Goal: Ask a question

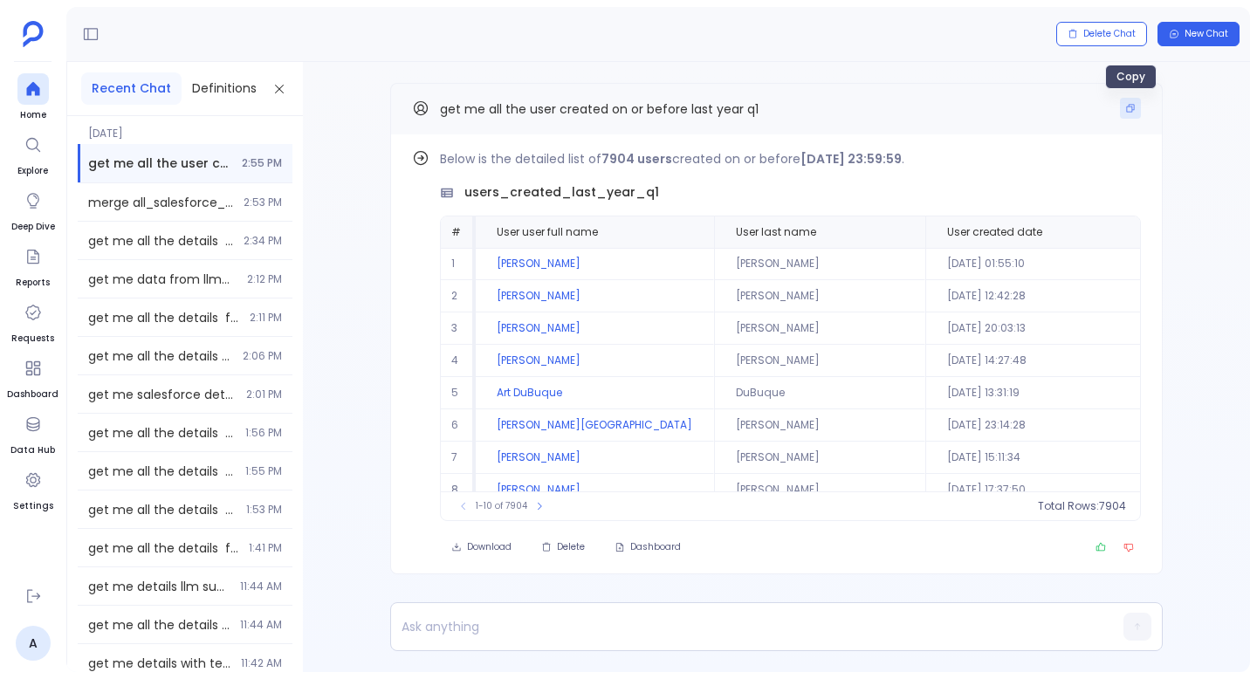
click at [1131, 113] on icon "Copy" at bounding box center [1130, 108] width 10 height 10
click at [1201, 26] on button "New Chat" at bounding box center [1199, 34] width 82 height 24
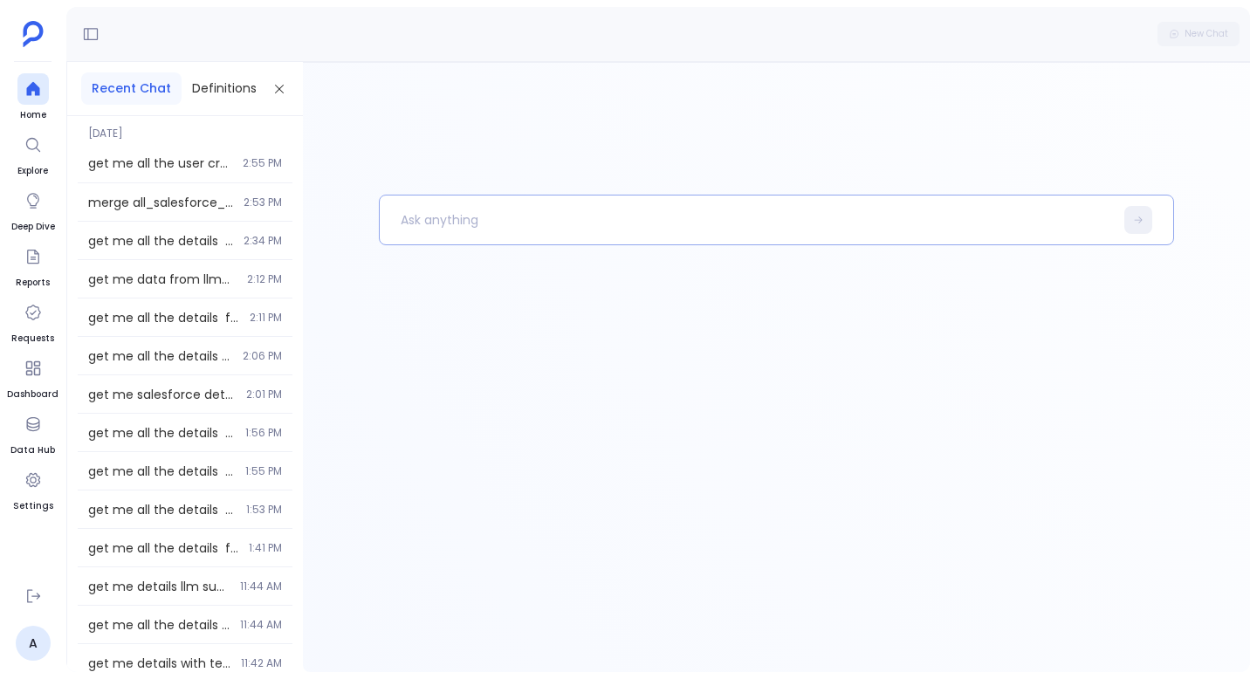
click at [528, 215] on p at bounding box center [747, 219] width 734 height 45
click at [594, 221] on p "get me all the user created on or before last year q1" at bounding box center [738, 219] width 716 height 45
click at [623, 221] on p "get me all the user created on or before last year q1" at bounding box center [738, 219] width 716 height 45
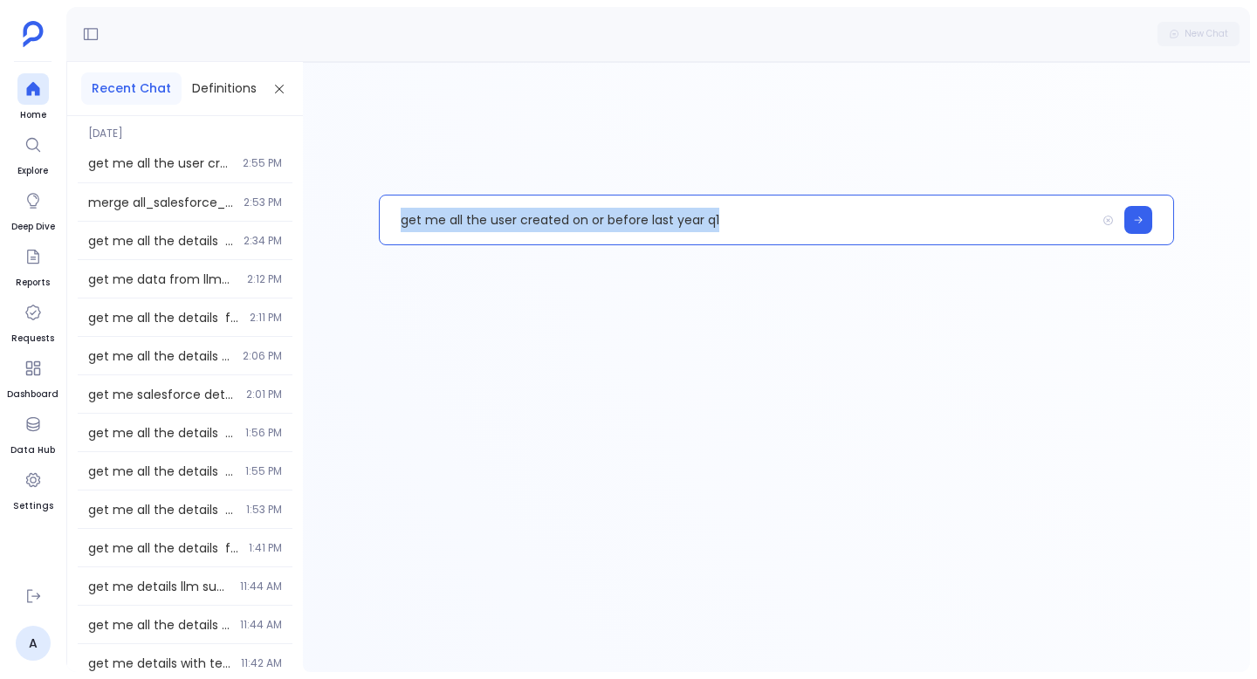
click at [623, 221] on p "get me all the user created on or before last year q1" at bounding box center [738, 219] width 716 height 45
click at [735, 212] on p "get me all the user created on or before last year q1" at bounding box center [738, 219] width 716 height 45
drag, startPoint x: 724, startPoint y: 216, endPoint x: 574, endPoint y: 221, distance: 149.4
click at [574, 221] on p "get me all the user created on or before last year q1" at bounding box center [738, 219] width 716 height 45
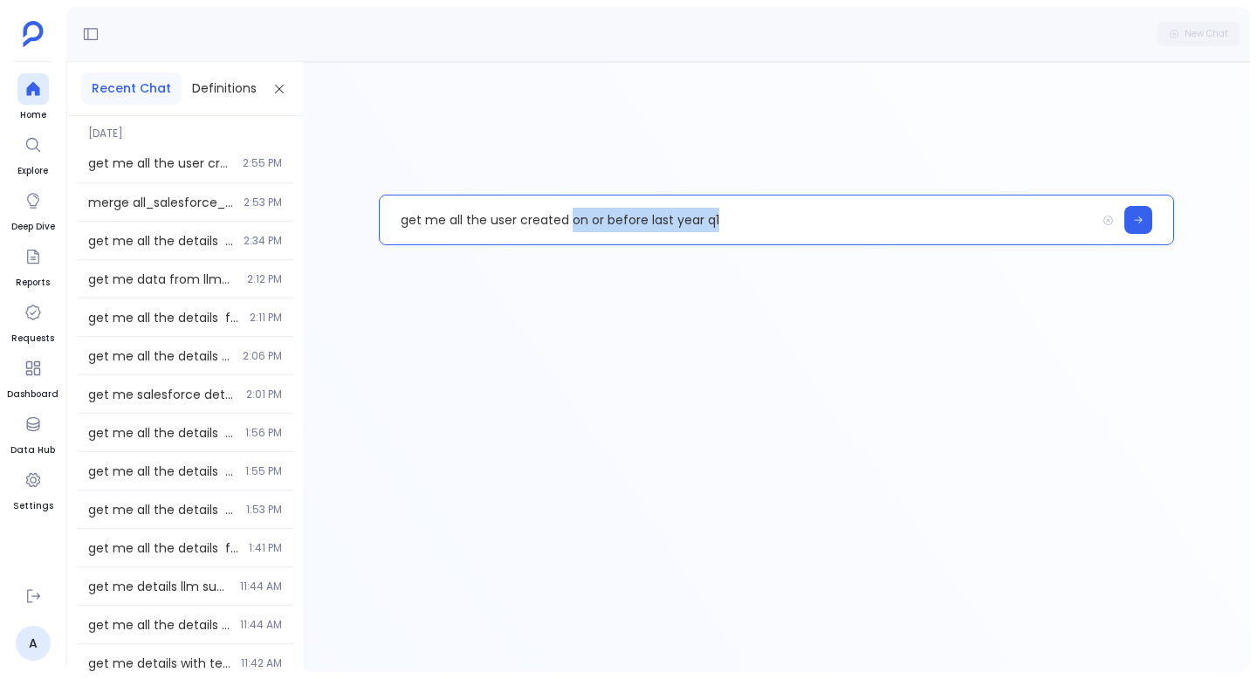
drag, startPoint x: 741, startPoint y: 225, endPoint x: 571, endPoint y: 225, distance: 170.2
click at [571, 225] on p "get me all the user created on or before last year q1" at bounding box center [738, 219] width 716 height 45
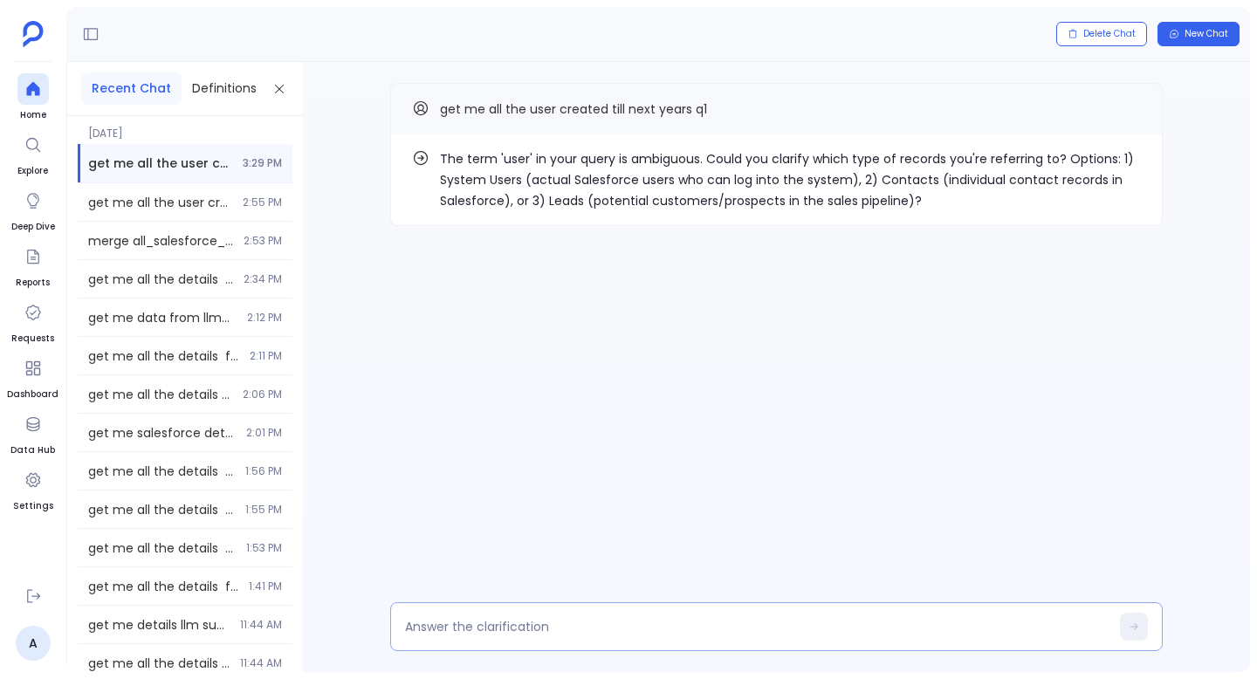
click at [608, 635] on textarea at bounding box center [757, 626] width 704 height 17
type textarea "contacts"
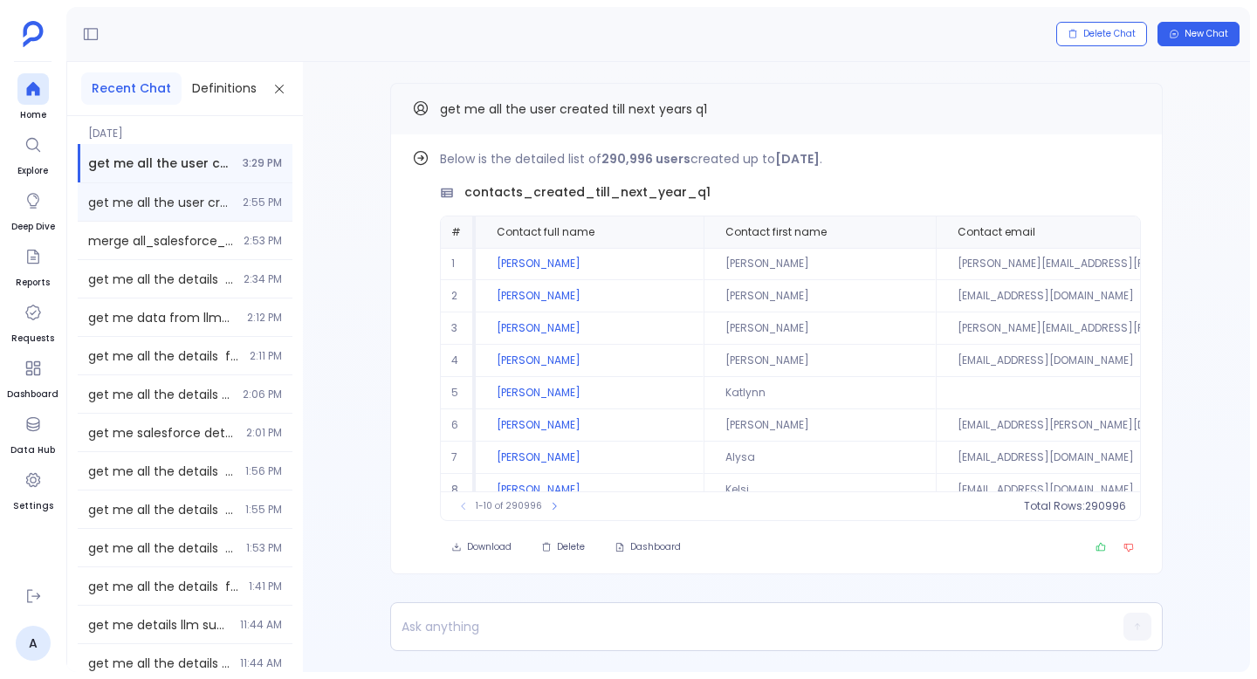
click at [200, 209] on span "get me all the user created on or before last year q1" at bounding box center [160, 202] width 144 height 17
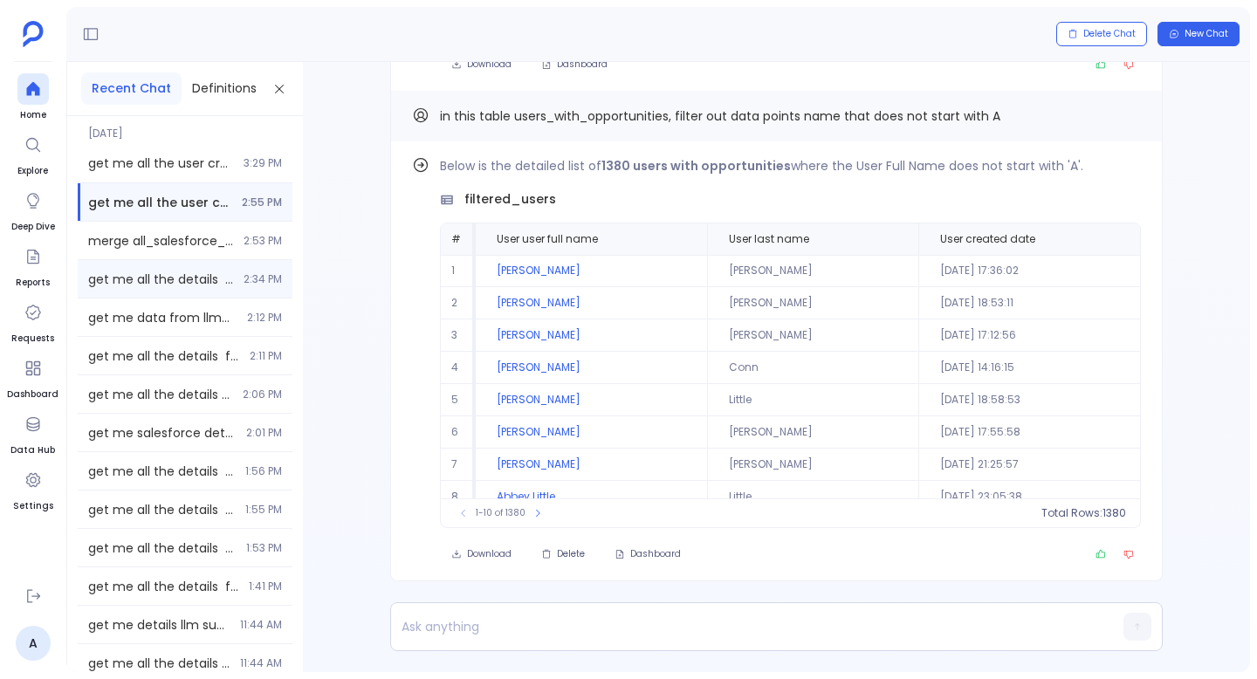
click at [173, 267] on div "get me all the details from message summary table // i need table data 100 deta…" at bounding box center [185, 279] width 215 height 38
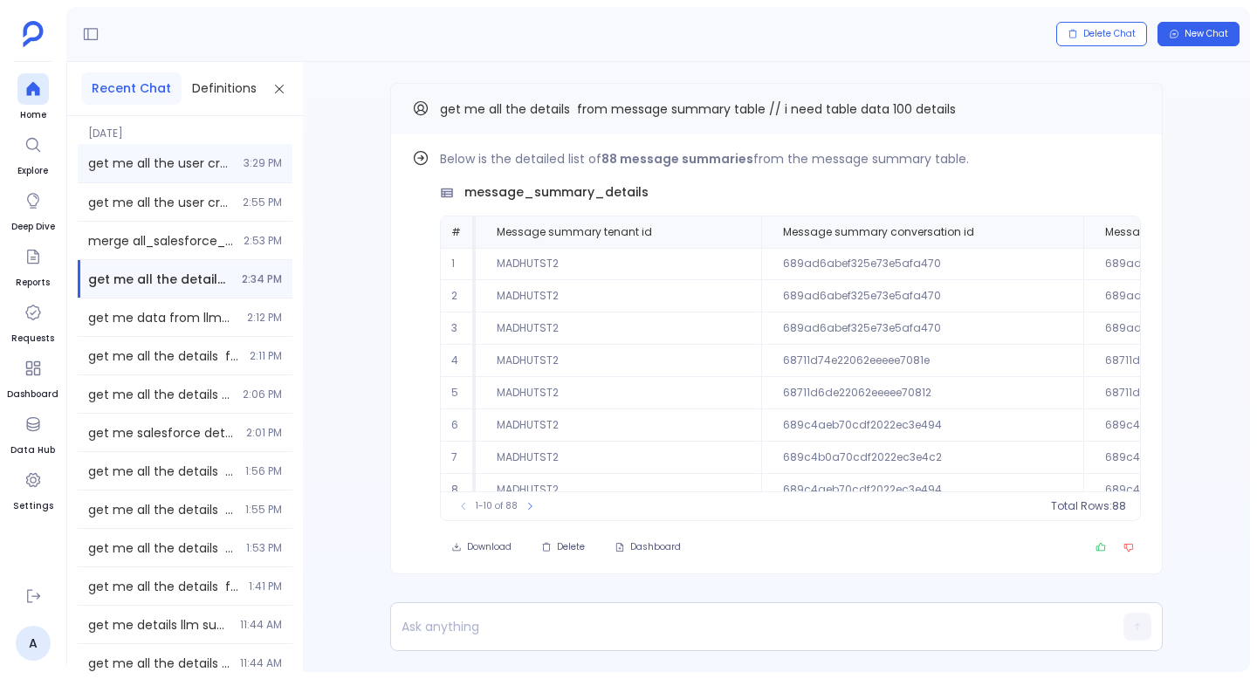
click at [233, 175] on div "get me all the user created till next years q1 3:29 PM" at bounding box center [185, 163] width 215 height 38
